Goal: Task Accomplishment & Management: Manage account settings

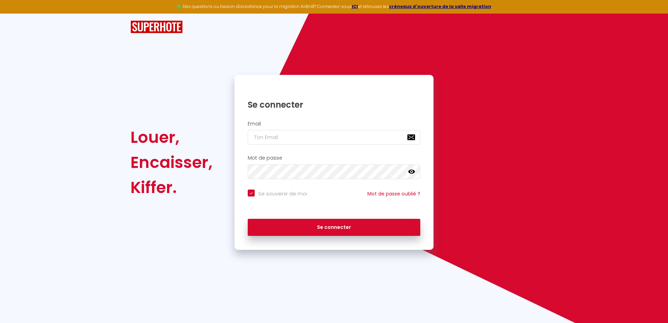
type input "[PERSON_NAME][EMAIL_ADDRESS][DOMAIN_NAME]"
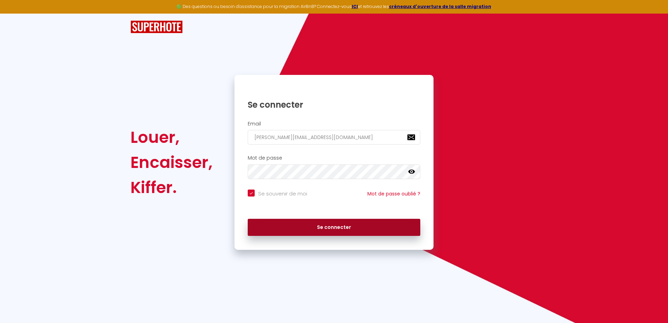
click at [347, 228] on button "Se connecter" at bounding box center [334, 227] width 173 height 17
checkbox input "true"
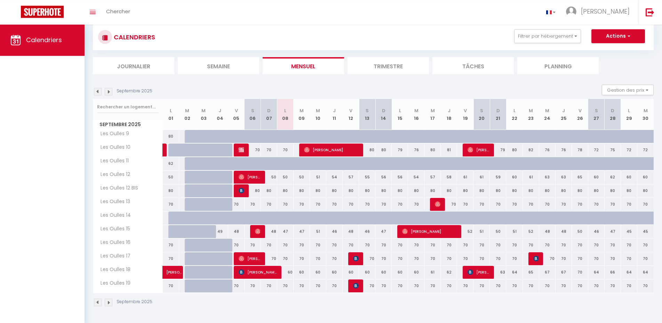
scroll to position [24, 0]
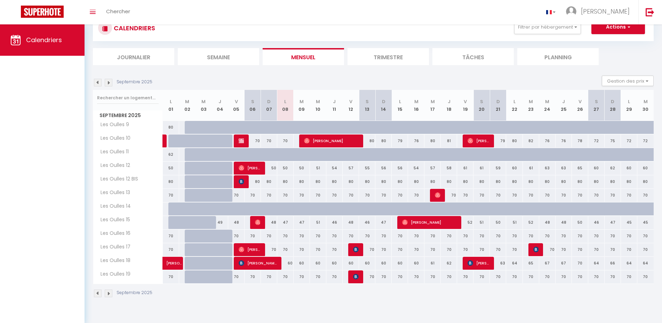
click at [142, 49] on li "Journalier" at bounding box center [133, 56] width 81 height 17
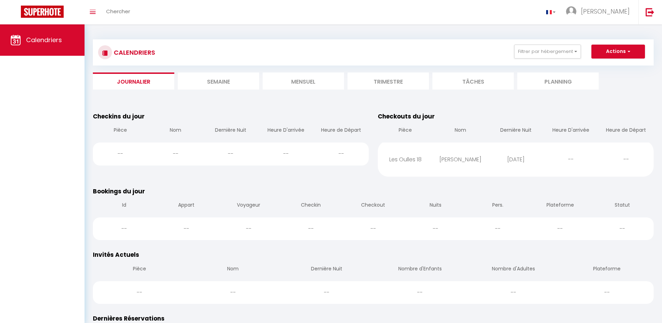
click at [305, 86] on li "Mensuel" at bounding box center [303, 80] width 81 height 17
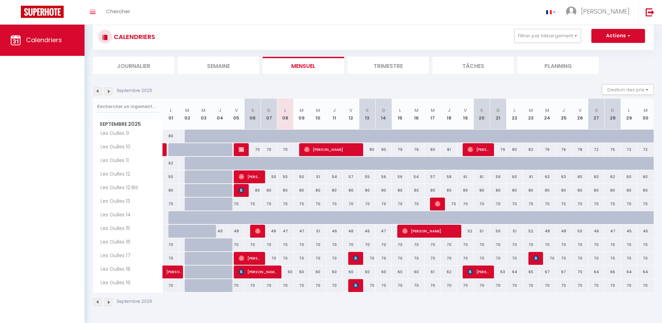
scroll to position [24, 0]
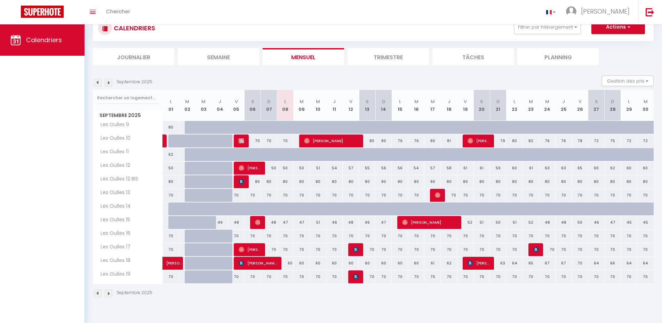
click at [471, 264] on img at bounding box center [471, 263] width 6 height 6
select select "OK"
select select "KO"
select select "0"
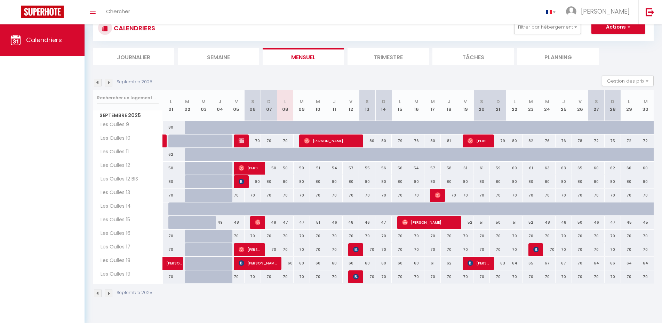
select select "1"
select select
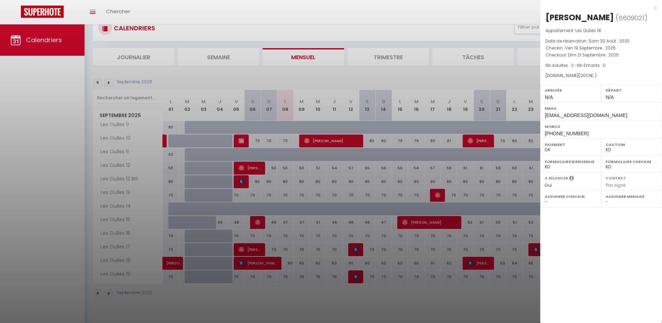
click at [657, 8] on div "x" at bounding box center [599, 7] width 117 height 8
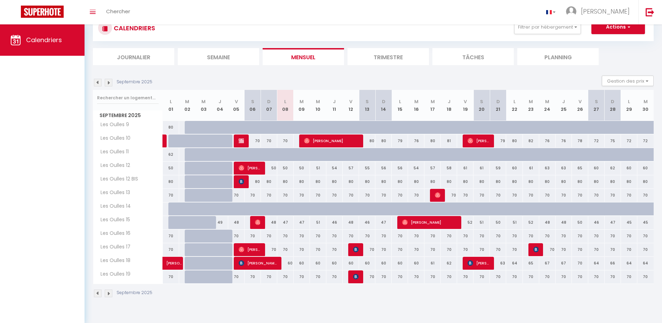
click at [445, 222] on span "[PERSON_NAME]" at bounding box center [429, 221] width 55 height 13
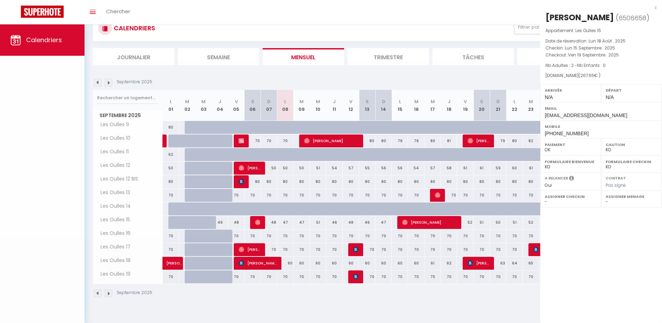
select select "OK"
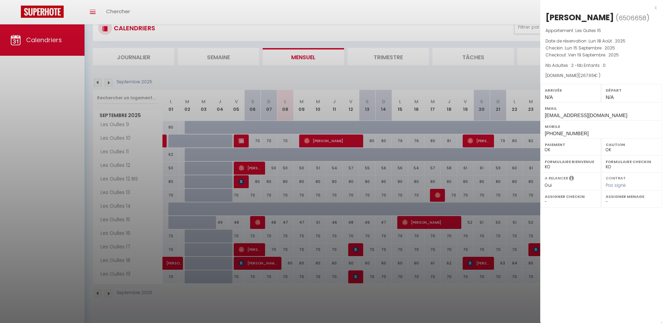
click at [657, 9] on div "x [PERSON_NAME] ( 6506658 ) Appartement : Les Oulles 15 Date de réservation : L…" at bounding box center [602, 71] width 122 height 142
click at [657, 7] on div "x [PERSON_NAME] ( 6506658 ) Appartement : Les Oulles 15 Date de réservation : L…" at bounding box center [602, 71] width 122 height 142
click at [656, 7] on div "x" at bounding box center [599, 7] width 117 height 8
